Goal: Task Accomplishment & Management: Complete application form

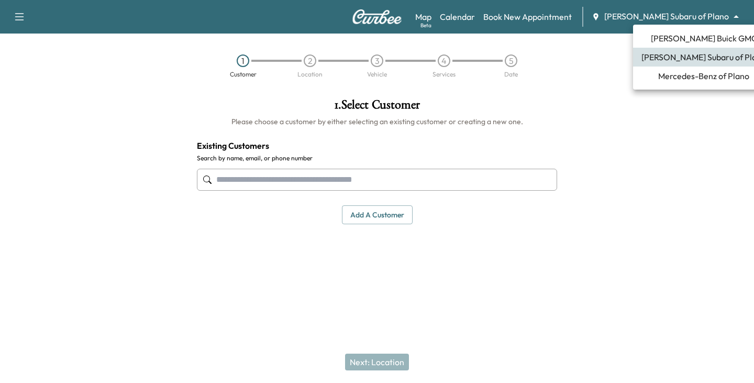
click at [731, 16] on body "Support Log Out Map Beta Calendar Book New Appointment [PERSON_NAME] Subaru of …" at bounding box center [377, 191] width 754 height 383
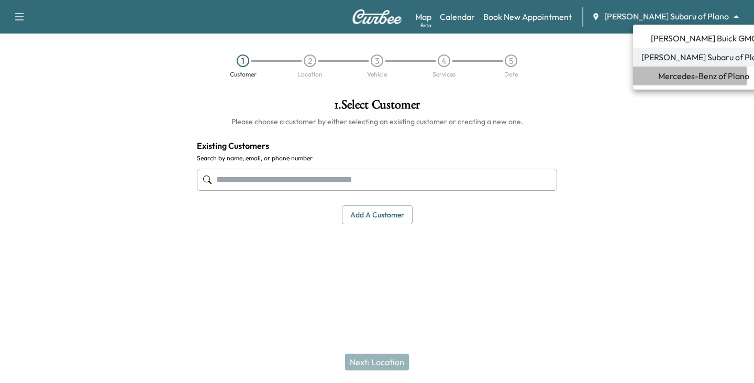
click at [684, 75] on span "Mercedes-Benz of Plano" at bounding box center [703, 76] width 91 height 13
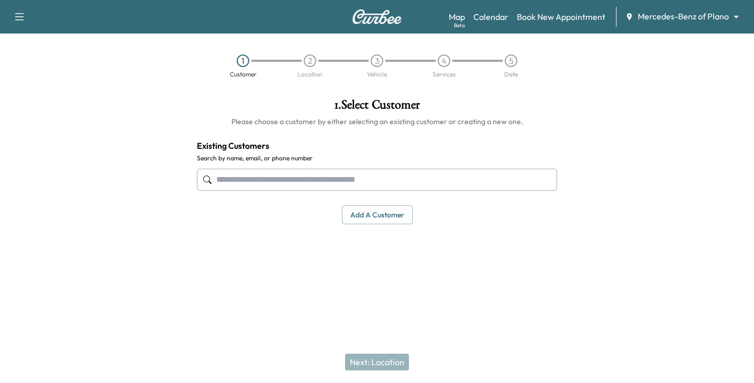
click at [330, 175] on input "text" at bounding box center [377, 180] width 360 height 22
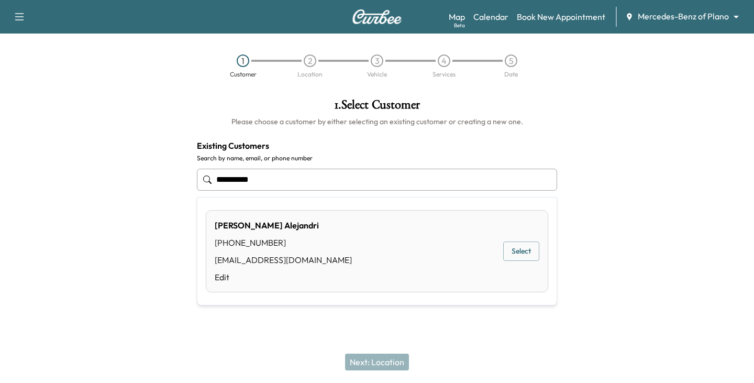
click at [530, 250] on button "Select" at bounding box center [521, 250] width 36 height 19
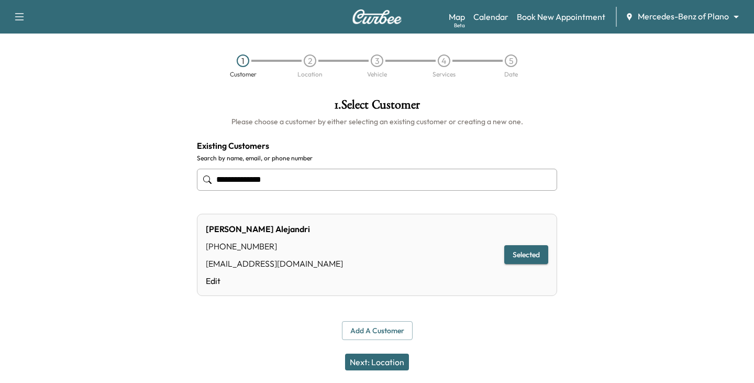
type input "**********"
click at [376, 362] on button "Next: Location" at bounding box center [377, 361] width 64 height 17
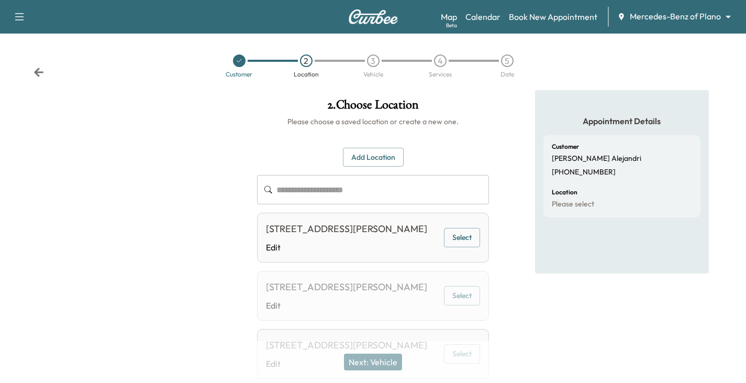
click at [38, 70] on icon at bounding box center [38, 72] width 9 height 9
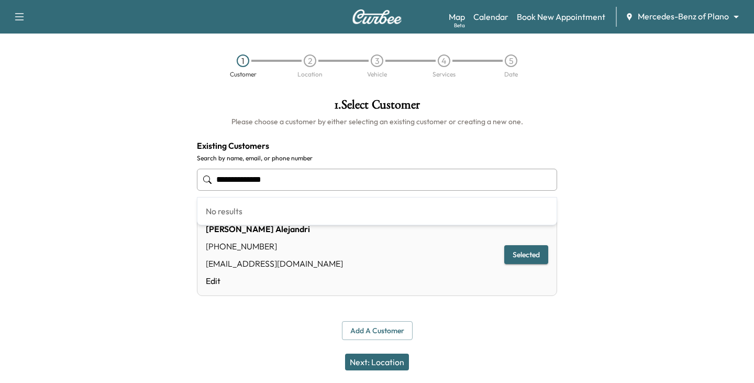
drag, startPoint x: 289, startPoint y: 181, endPoint x: 54, endPoint y: 177, distance: 235.0
click at [54, 177] on div "**********" at bounding box center [377, 219] width 754 height 258
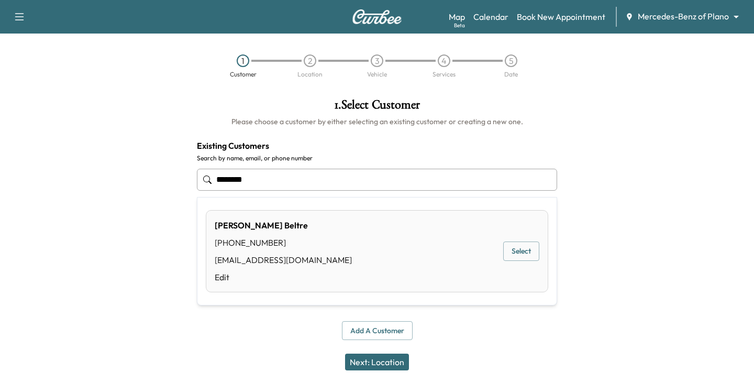
click at [513, 253] on button "Select" at bounding box center [521, 250] width 36 height 19
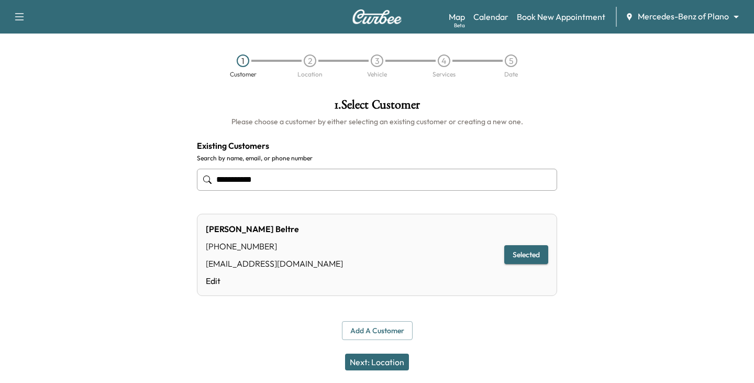
type input "**********"
click at [386, 363] on button "Next: Location" at bounding box center [377, 361] width 64 height 17
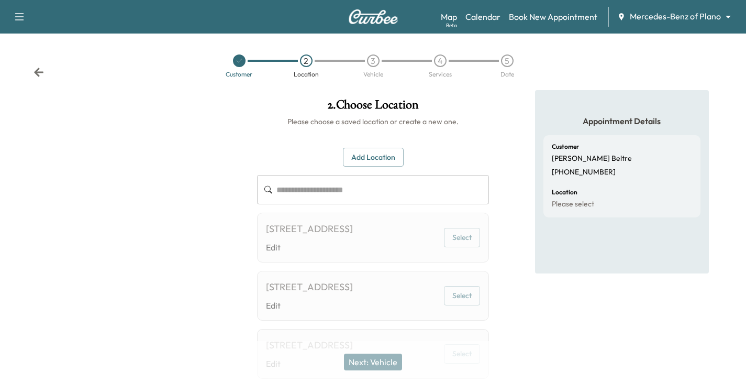
click at [36, 69] on icon at bounding box center [38, 72] width 10 height 10
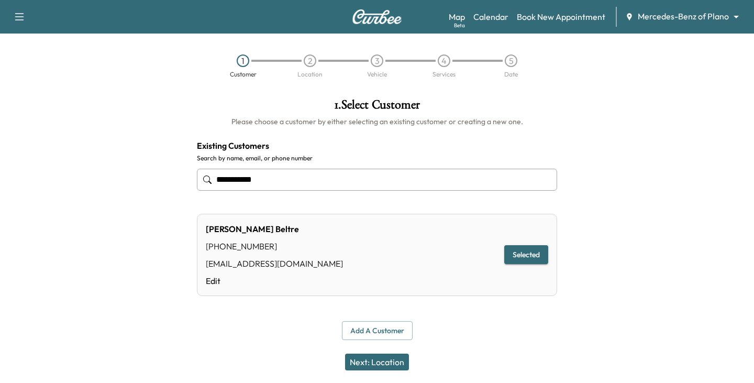
click at [286, 177] on input "**********" at bounding box center [377, 180] width 360 height 22
drag, startPoint x: 286, startPoint y: 177, endPoint x: 145, endPoint y: 188, distance: 141.2
click at [145, 188] on div "**********" at bounding box center [377, 219] width 754 height 258
click at [292, 179] on input "**********" at bounding box center [377, 180] width 360 height 22
drag, startPoint x: 295, startPoint y: 181, endPoint x: 117, endPoint y: 184, distance: 178.0
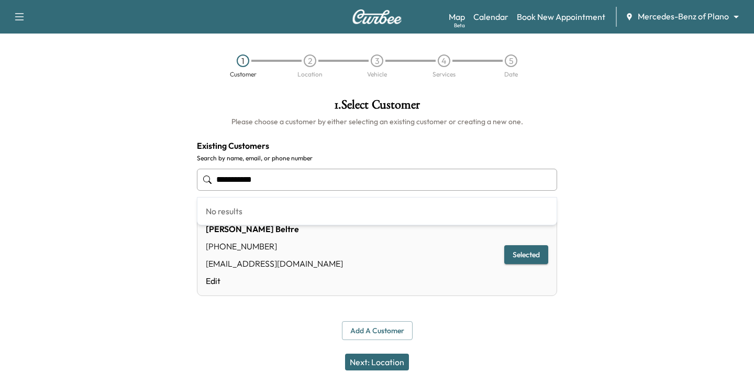
click at [117, 184] on div "**********" at bounding box center [377, 219] width 754 height 258
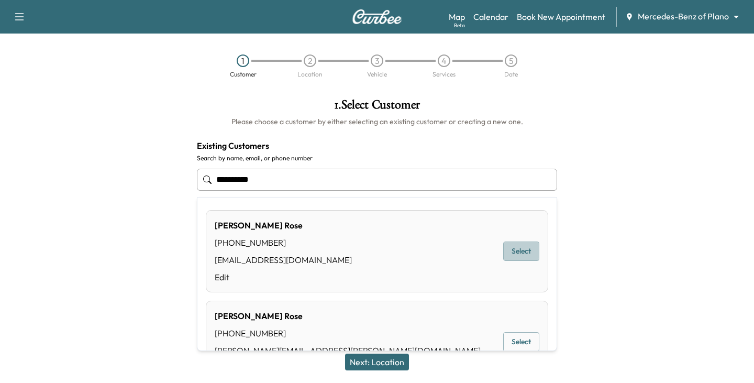
click at [514, 253] on button "Select" at bounding box center [521, 250] width 36 height 19
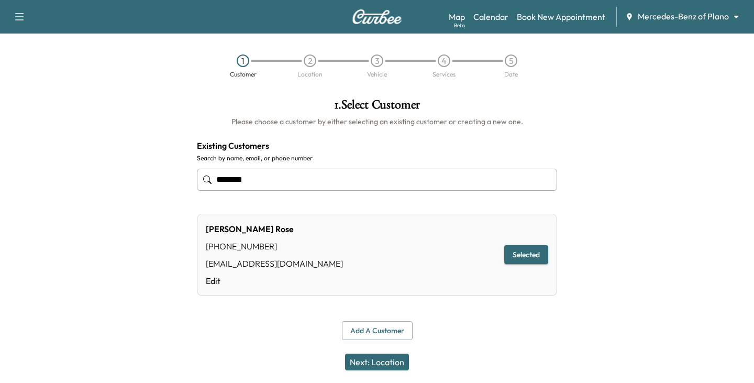
type input "********"
click at [385, 360] on button "Next: Location" at bounding box center [377, 361] width 64 height 17
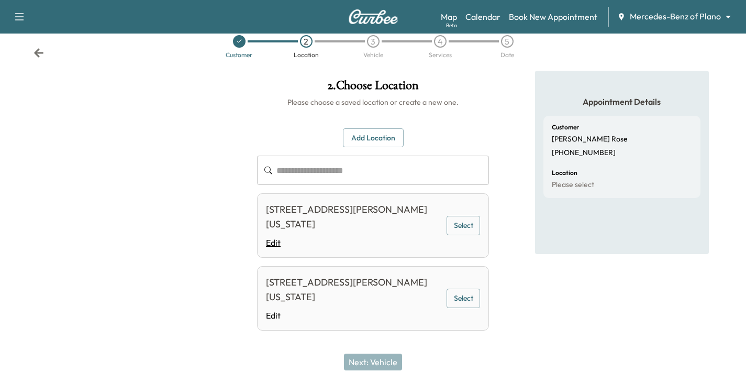
scroll to position [30, 0]
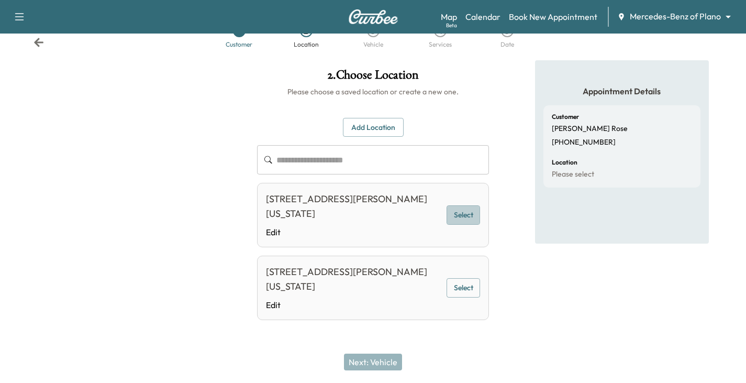
click at [463, 218] on button "Select" at bounding box center [462, 214] width 33 height 19
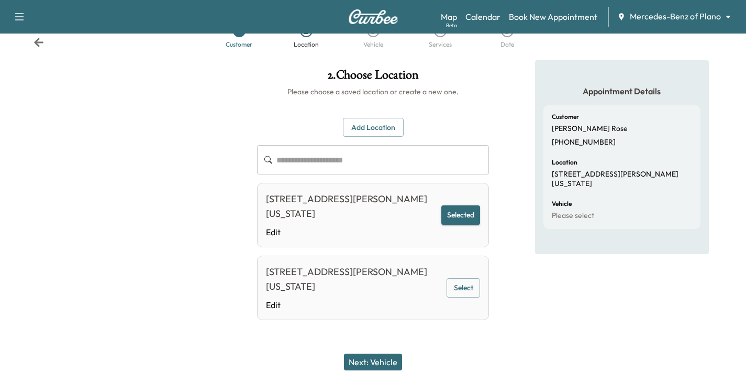
click at [385, 361] on button "Next: Vehicle" at bounding box center [373, 361] width 58 height 17
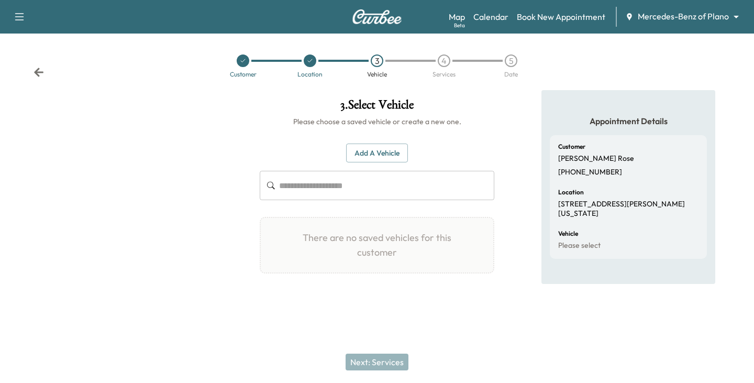
click at [370, 150] on button "Add a Vehicle" at bounding box center [377, 152] width 62 height 19
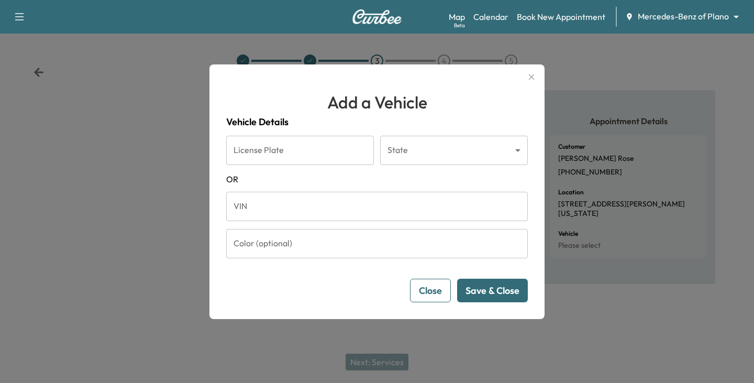
click at [259, 201] on input "VIN" at bounding box center [376, 206] width 301 height 29
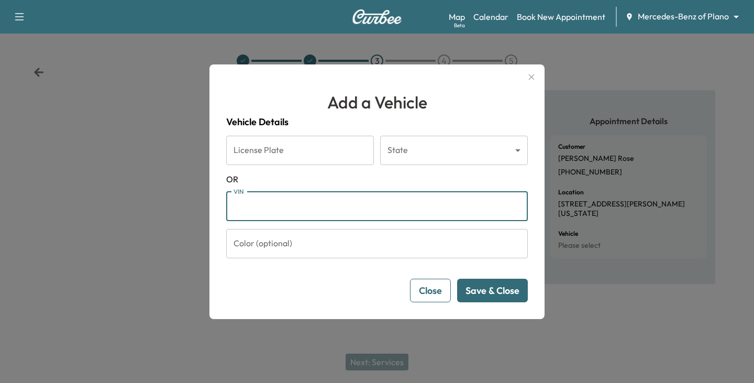
paste input "**********"
type input "**********"
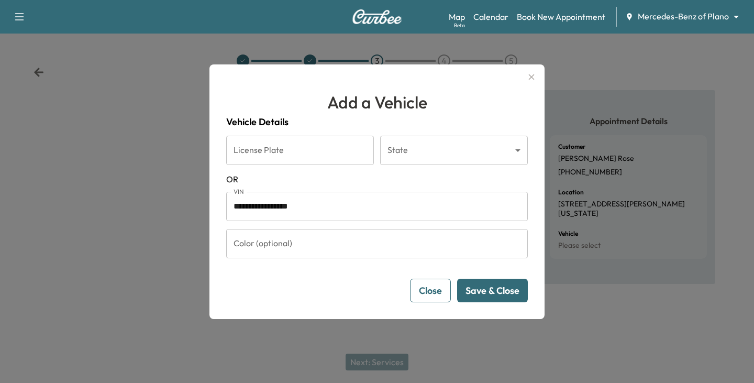
click at [486, 295] on button "Save & Close" at bounding box center [492, 290] width 71 height 24
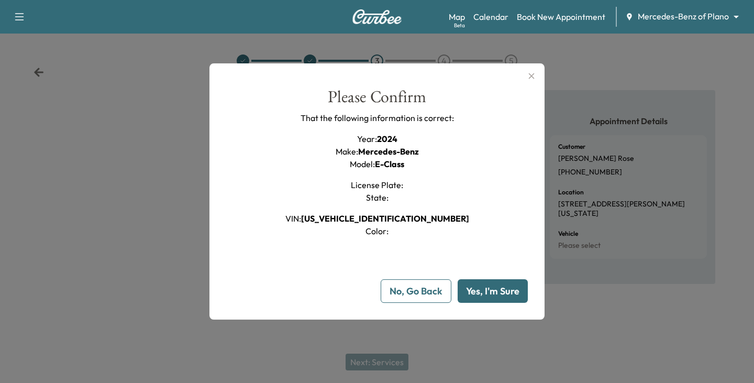
click at [486, 295] on button "Yes, I'm Sure" at bounding box center [492, 291] width 70 height 24
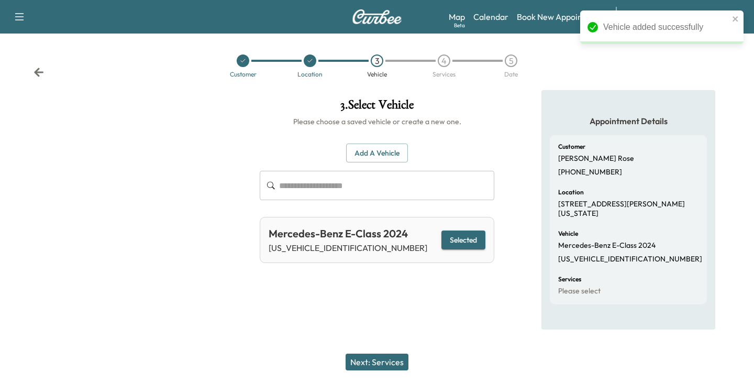
click at [379, 358] on button "Next: Services" at bounding box center [376, 361] width 63 height 17
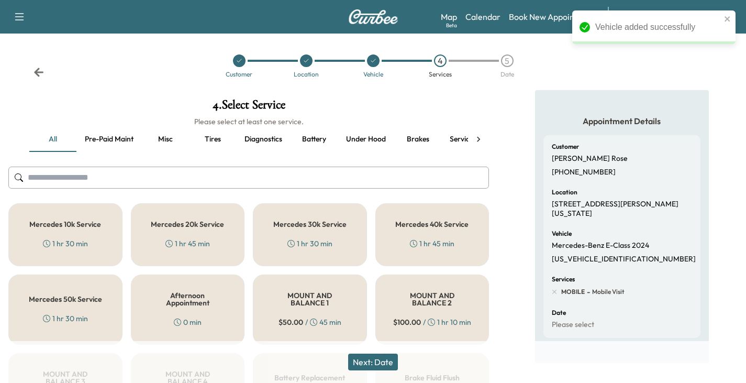
scroll to position [52, 0]
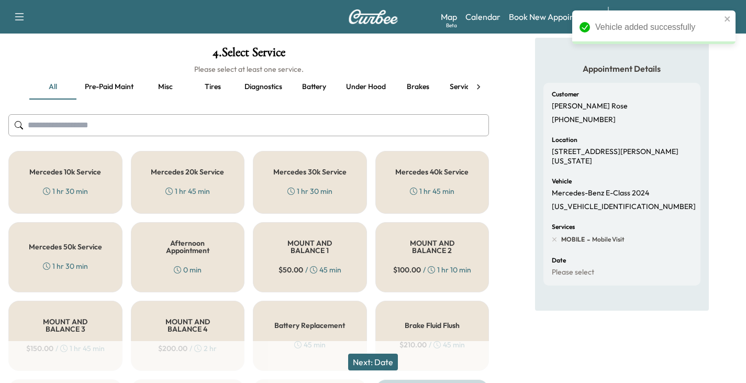
click at [49, 176] on div "Mercedes 10k Service 1 hr 30 min" at bounding box center [65, 182] width 114 height 63
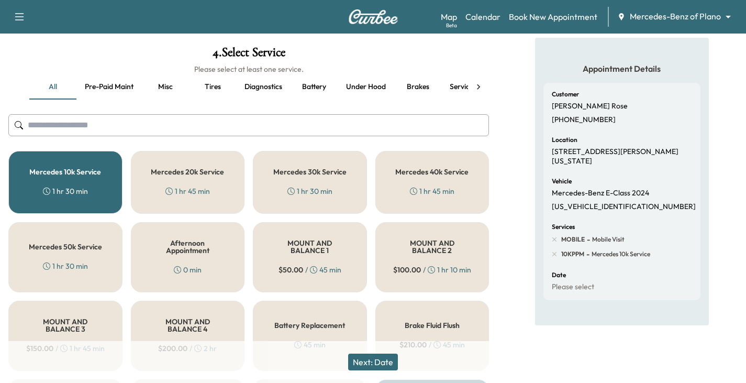
click at [380, 362] on button "Next: Date" at bounding box center [373, 361] width 50 height 17
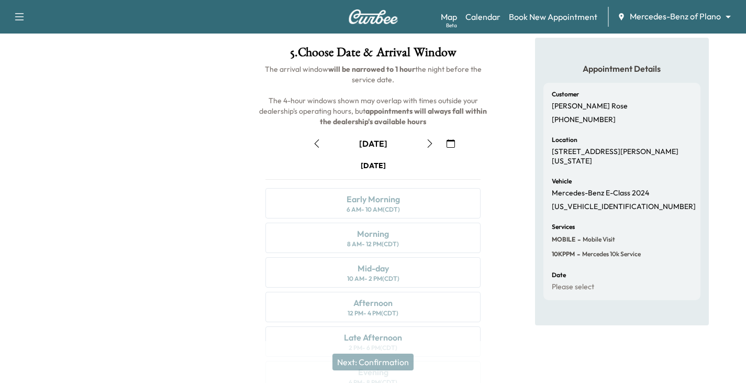
click at [429, 143] on icon "button" at bounding box center [429, 143] width 8 height 8
click at [430, 141] on icon "button" at bounding box center [429, 143] width 8 height 8
click at [431, 141] on icon "button" at bounding box center [429, 143] width 8 height 8
click at [429, 144] on icon "button" at bounding box center [429, 143] width 8 height 8
click at [428, 142] on icon "button" at bounding box center [429, 143] width 8 height 8
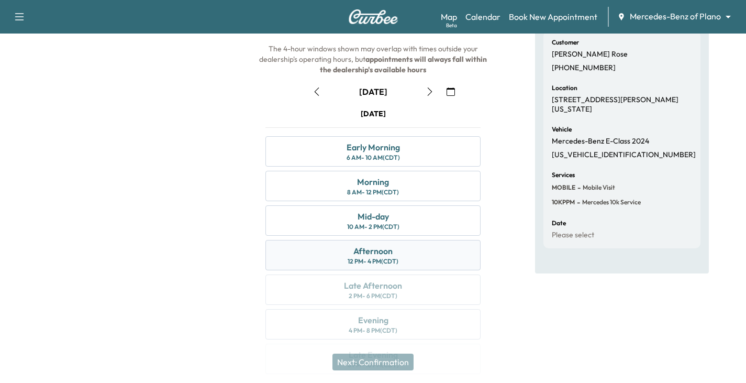
scroll to position [105, 0]
click at [429, 93] on icon "button" at bounding box center [429, 91] width 8 height 8
click at [430, 89] on icon "button" at bounding box center [429, 91] width 5 height 8
click at [427, 91] on icon "button" at bounding box center [429, 91] width 8 height 8
click at [426, 90] on icon "button" at bounding box center [429, 91] width 8 height 8
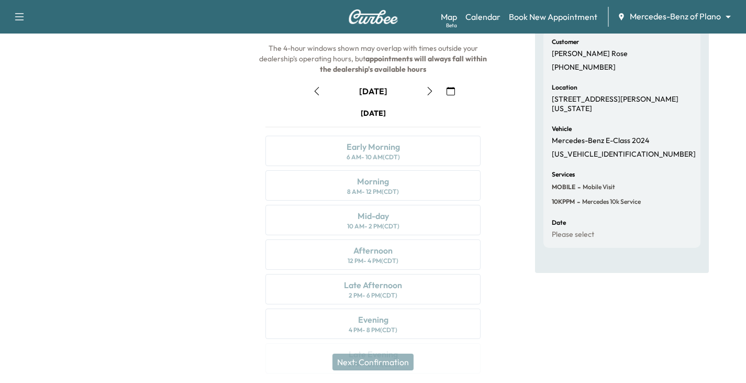
scroll to position [19, 0]
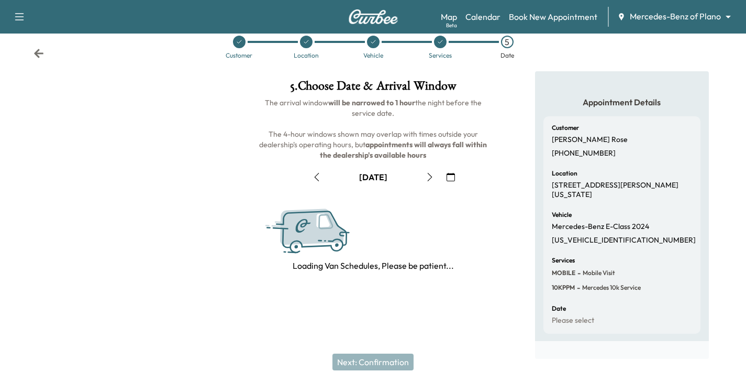
click at [426, 177] on icon "button" at bounding box center [429, 177] width 8 height 8
click at [430, 175] on icon "button" at bounding box center [429, 177] width 5 height 8
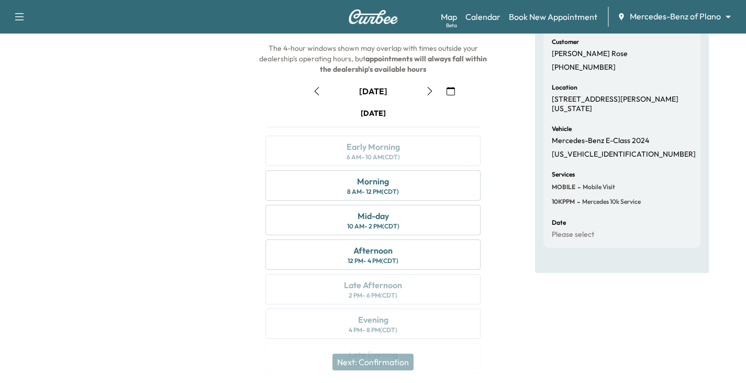
click at [451, 92] on icon "button" at bounding box center [450, 91] width 8 height 8
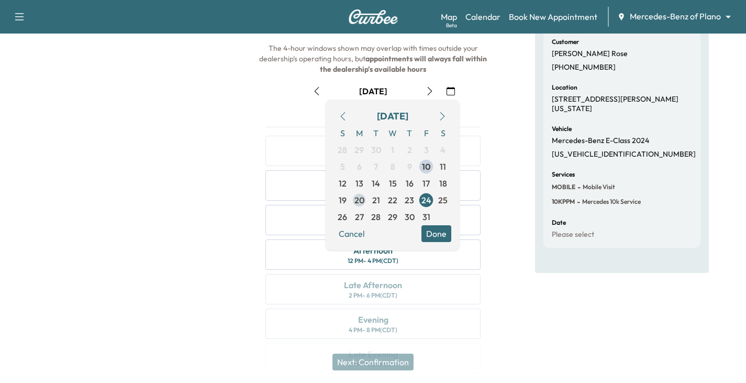
click at [357, 198] on span "20" at bounding box center [359, 200] width 10 height 13
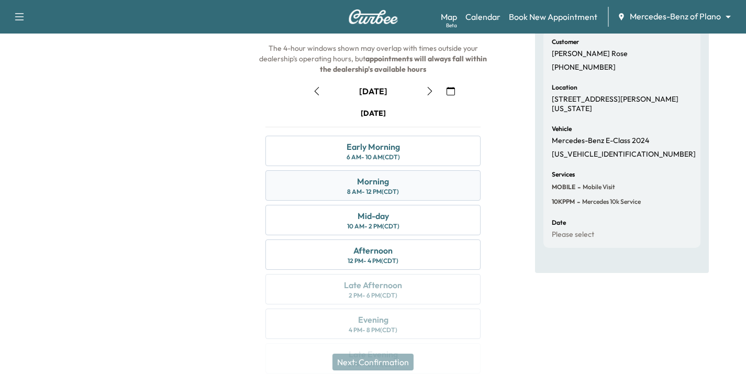
click at [392, 186] on div "Morning 8 AM - 12 PM (CDT)" at bounding box center [372, 185] width 215 height 30
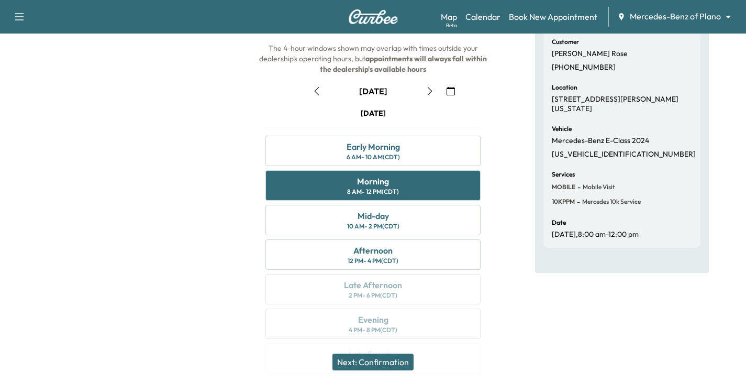
click at [377, 366] on button "Next: Confirmation" at bounding box center [372, 361] width 81 height 17
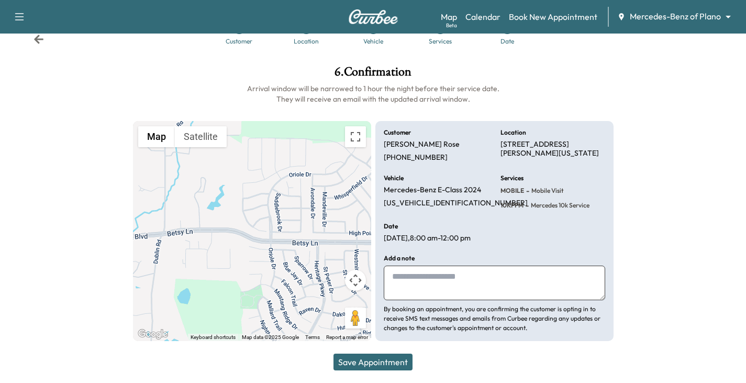
click at [385, 362] on button "Save Appointment" at bounding box center [372, 361] width 79 height 17
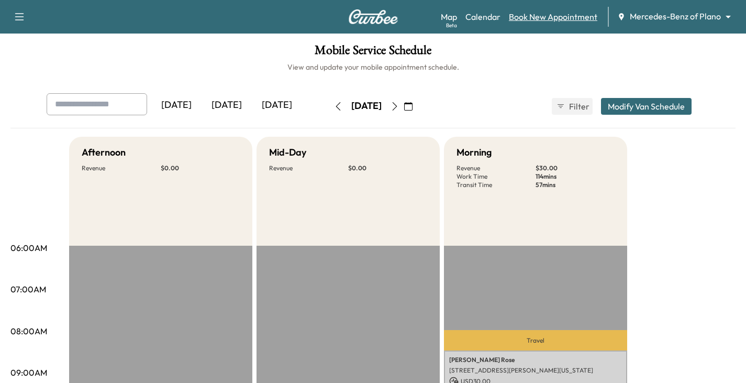
click at [559, 16] on link "Book New Appointment" at bounding box center [553, 16] width 88 height 13
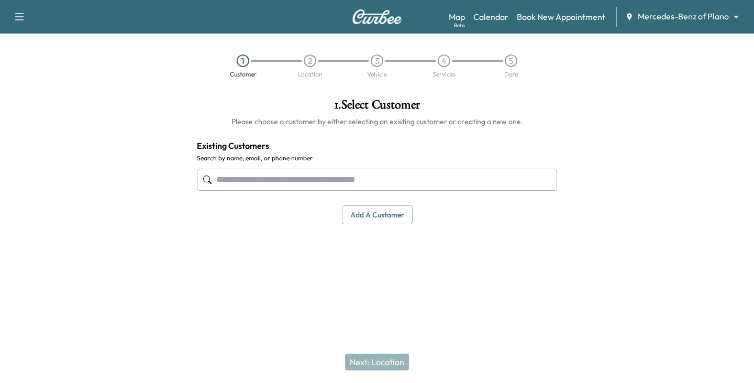
drag, startPoint x: 302, startPoint y: 172, endPoint x: 302, endPoint y: 181, distance: 9.4
click at [302, 176] on input "text" at bounding box center [377, 180] width 360 height 22
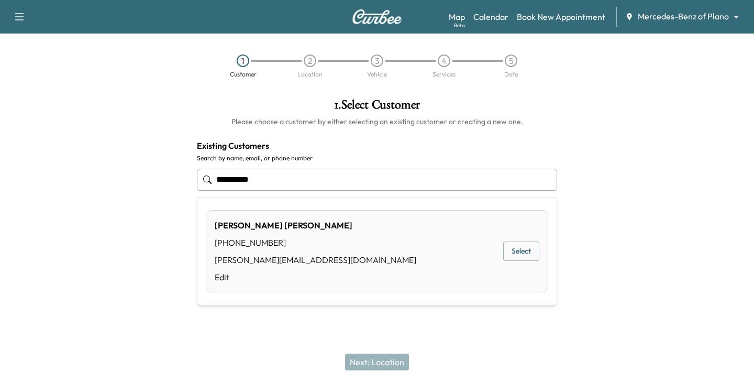
click at [519, 250] on button "Select" at bounding box center [521, 250] width 36 height 19
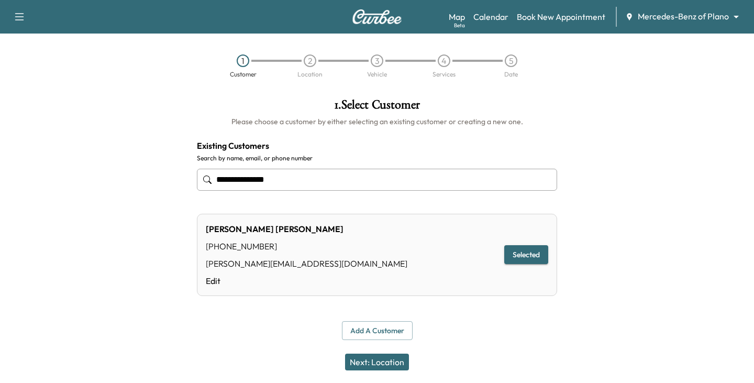
type input "**********"
click at [379, 363] on button "Next: Location" at bounding box center [377, 361] width 64 height 17
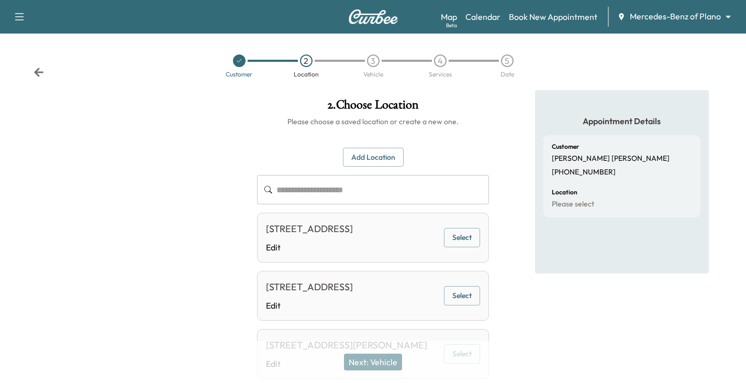
click at [37, 70] on icon at bounding box center [38, 72] width 9 height 9
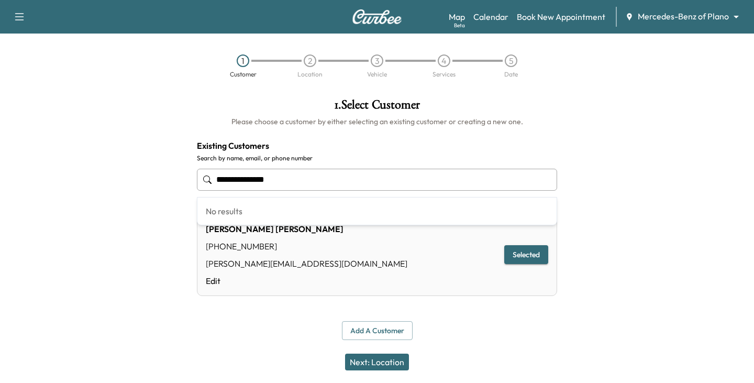
drag, startPoint x: 298, startPoint y: 178, endPoint x: 103, endPoint y: 189, distance: 195.5
click at [104, 184] on div "**********" at bounding box center [377, 219] width 754 height 258
type input "**********"
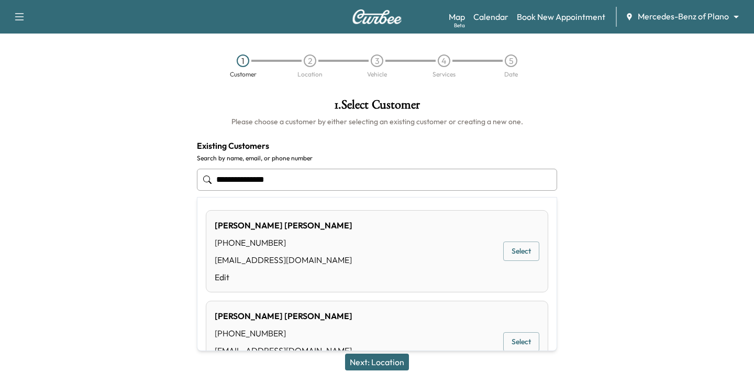
drag, startPoint x: 328, startPoint y: 182, endPoint x: 129, endPoint y: 200, distance: 199.2
click at [119, 194] on div "**********" at bounding box center [377, 219] width 754 height 258
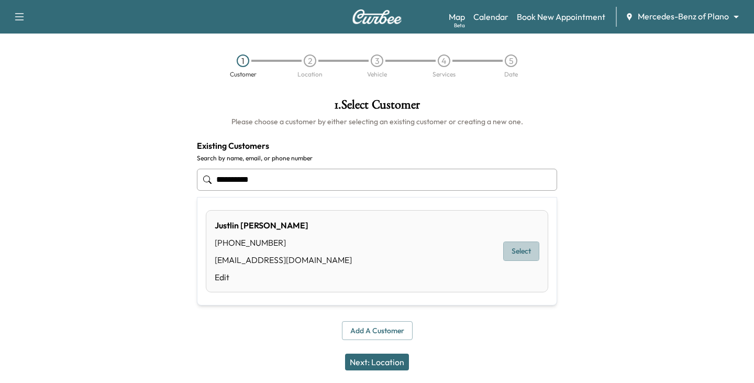
click at [515, 249] on button "Select" at bounding box center [521, 250] width 36 height 19
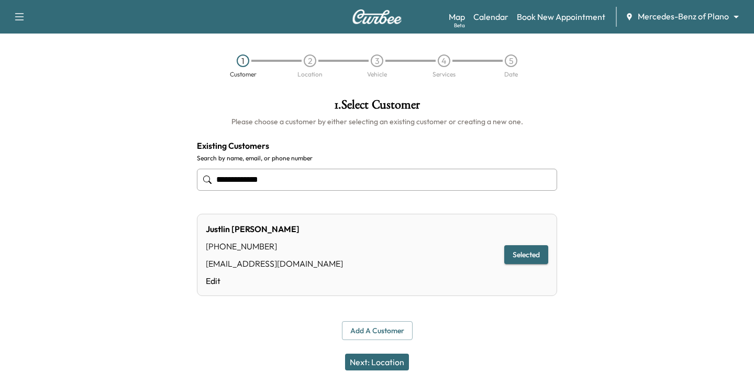
type input "**********"
click at [385, 359] on button "Next: Location" at bounding box center [377, 361] width 64 height 17
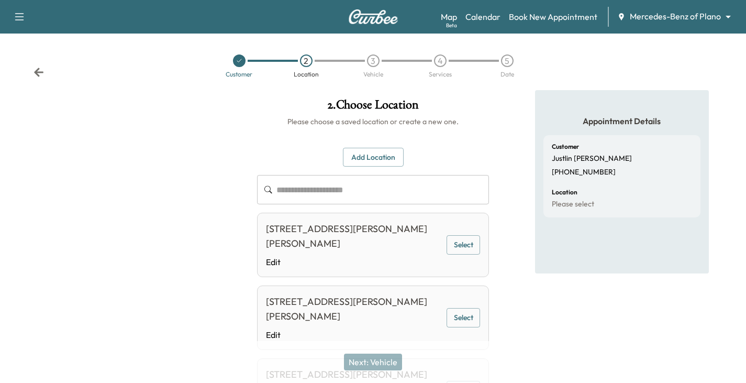
click at [464, 245] on button "Select" at bounding box center [462, 244] width 33 height 19
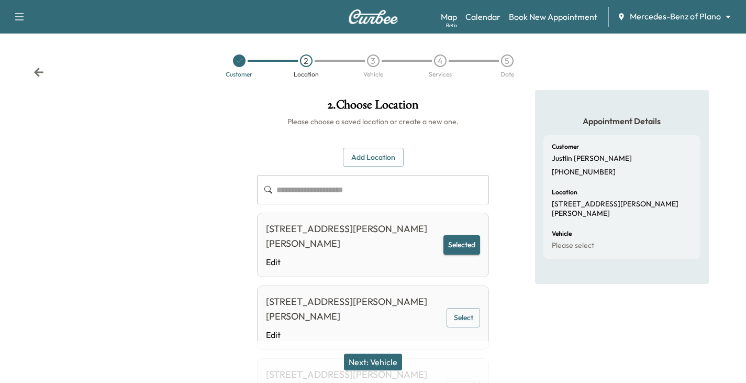
click at [380, 358] on button "Next: Vehicle" at bounding box center [373, 361] width 58 height 17
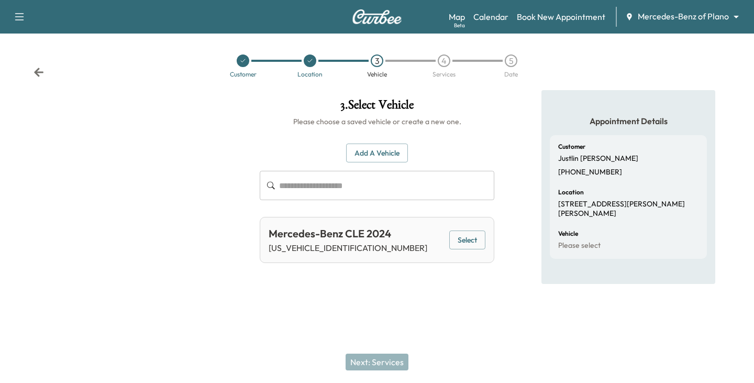
click at [465, 240] on button "Select" at bounding box center [467, 239] width 36 height 19
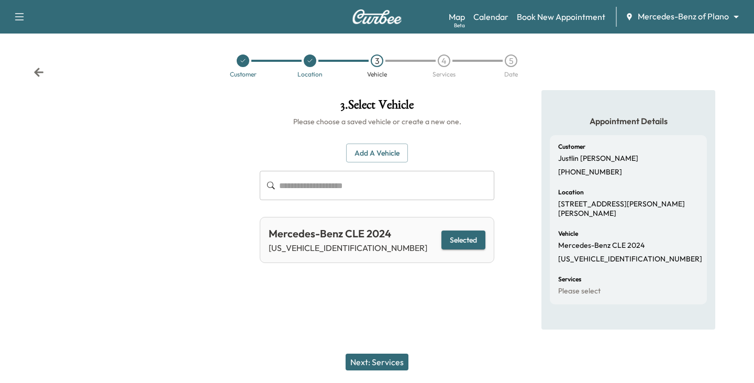
click at [384, 365] on button "Next: Services" at bounding box center [376, 361] width 63 height 17
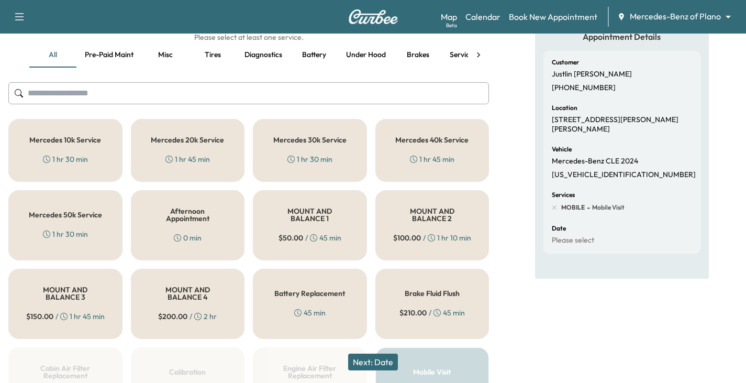
scroll to position [105, 0]
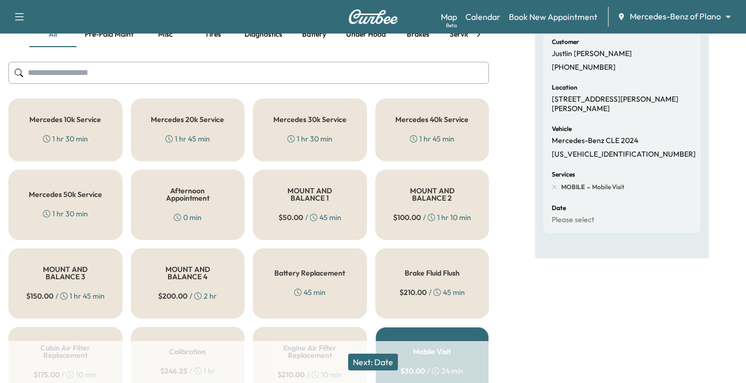
click at [79, 128] on div "Mercedes 10k Service 1 hr 30 min" at bounding box center [65, 129] width 114 height 63
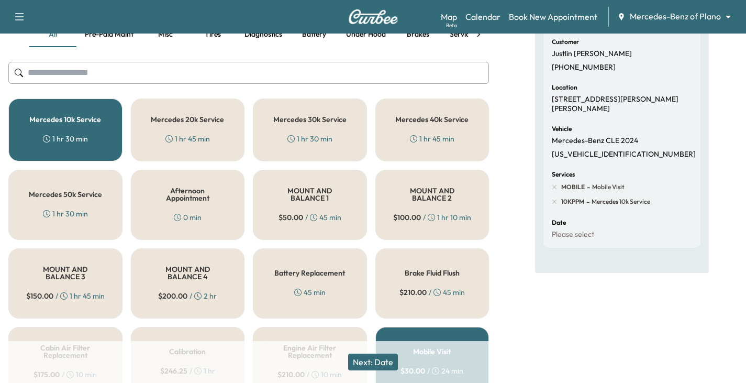
click at [379, 361] on button "Next: Date" at bounding box center [373, 361] width 50 height 17
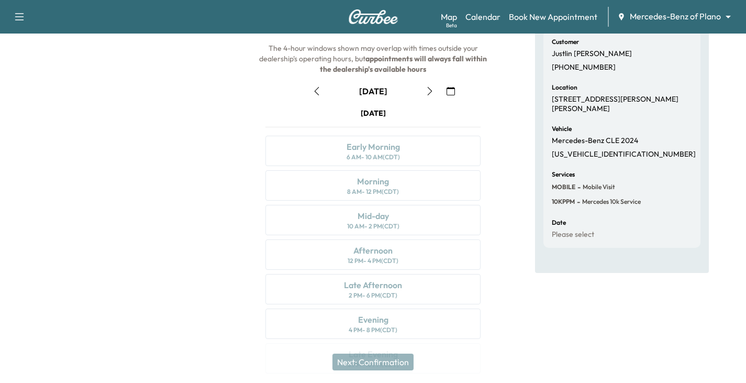
click at [430, 89] on icon "button" at bounding box center [429, 91] width 8 height 8
click at [428, 94] on icon "button" at bounding box center [429, 91] width 5 height 8
click at [428, 91] on icon "button" at bounding box center [429, 91] width 8 height 8
click at [428, 92] on icon "button" at bounding box center [429, 91] width 8 height 8
click at [431, 91] on icon "button" at bounding box center [429, 91] width 8 height 8
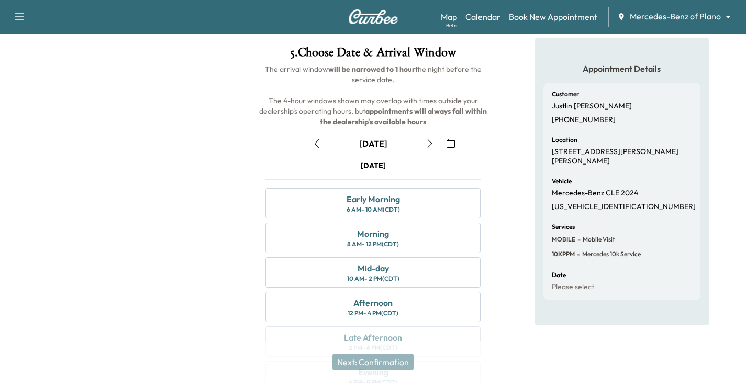
scroll to position [0, 0]
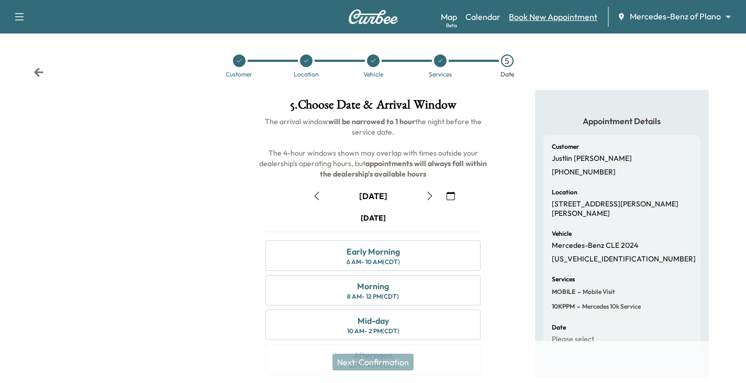
click at [531, 19] on link "Book New Appointment" at bounding box center [553, 16] width 88 height 13
click at [543, 15] on link "Book New Appointment" at bounding box center [553, 16] width 88 height 13
click at [236, 60] on icon at bounding box center [239, 61] width 6 height 6
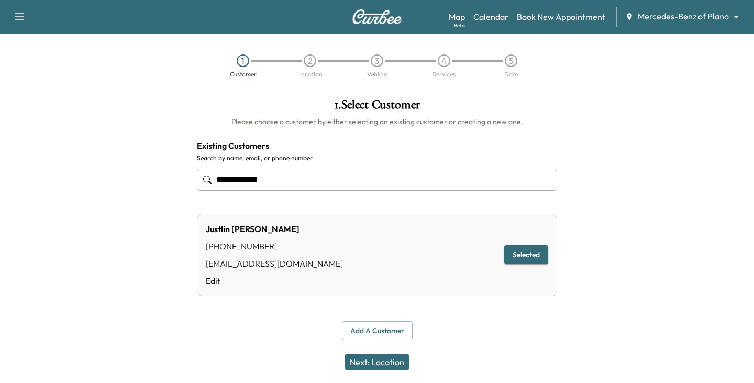
drag, startPoint x: 285, startPoint y: 174, endPoint x: 105, endPoint y: 184, distance: 180.3
click at [105, 184] on div "**********" at bounding box center [377, 219] width 754 height 258
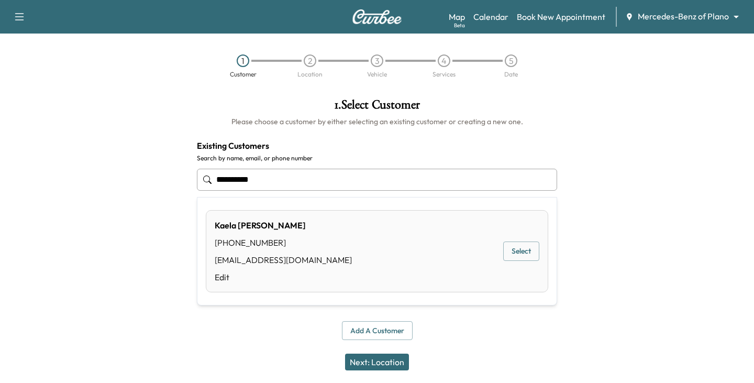
click at [521, 248] on button "Select" at bounding box center [521, 250] width 36 height 19
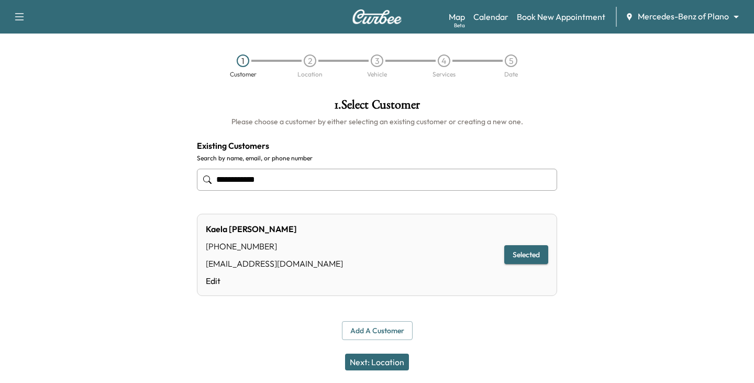
type input "**********"
click at [375, 356] on button "Next: Location" at bounding box center [377, 361] width 64 height 17
